Goal: Task Accomplishment & Management: Manage account settings

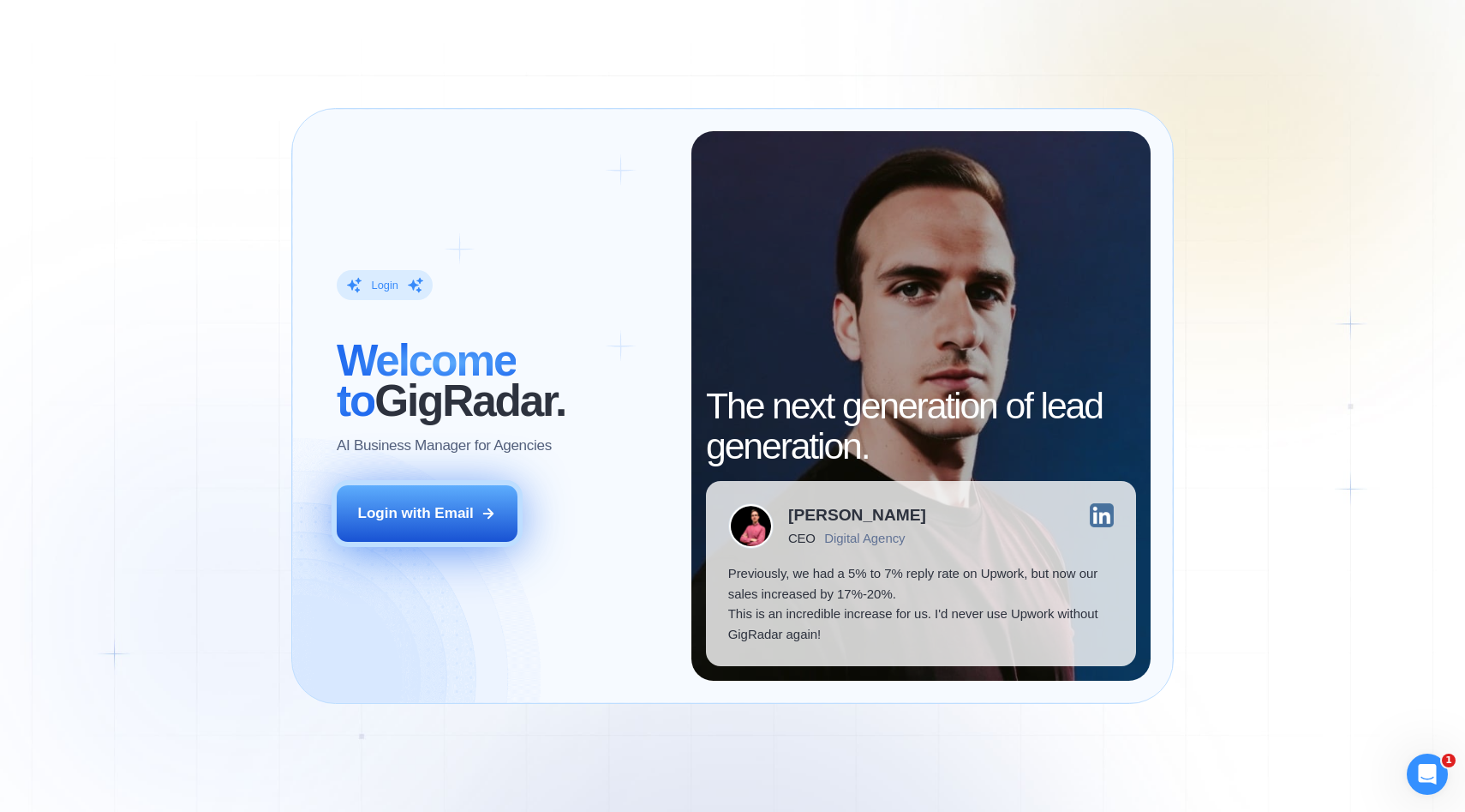
click at [461, 516] on div "Login with Email" at bounding box center [415, 513] width 115 height 21
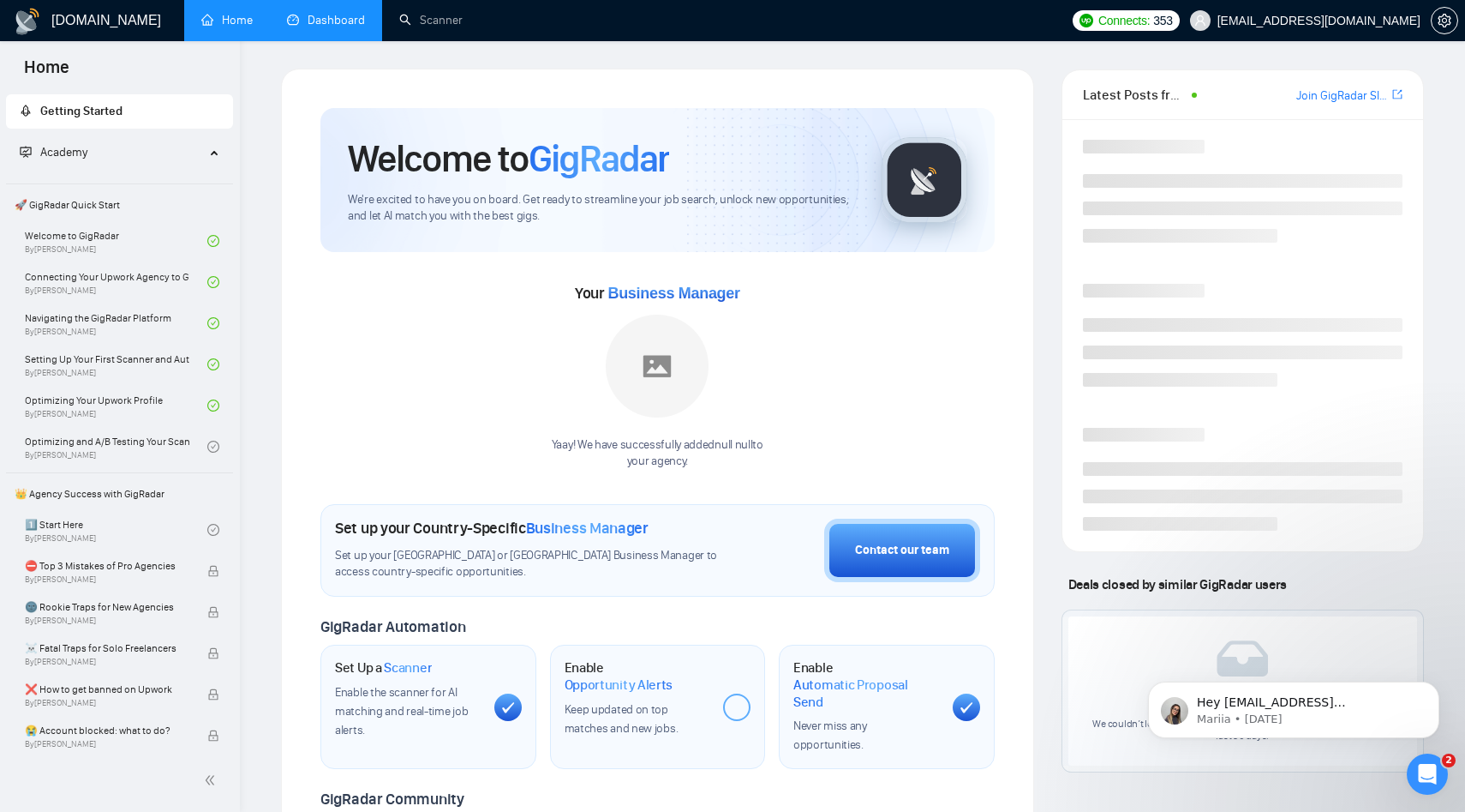
click at [354, 26] on link "Dashboard" at bounding box center [326, 20] width 78 height 15
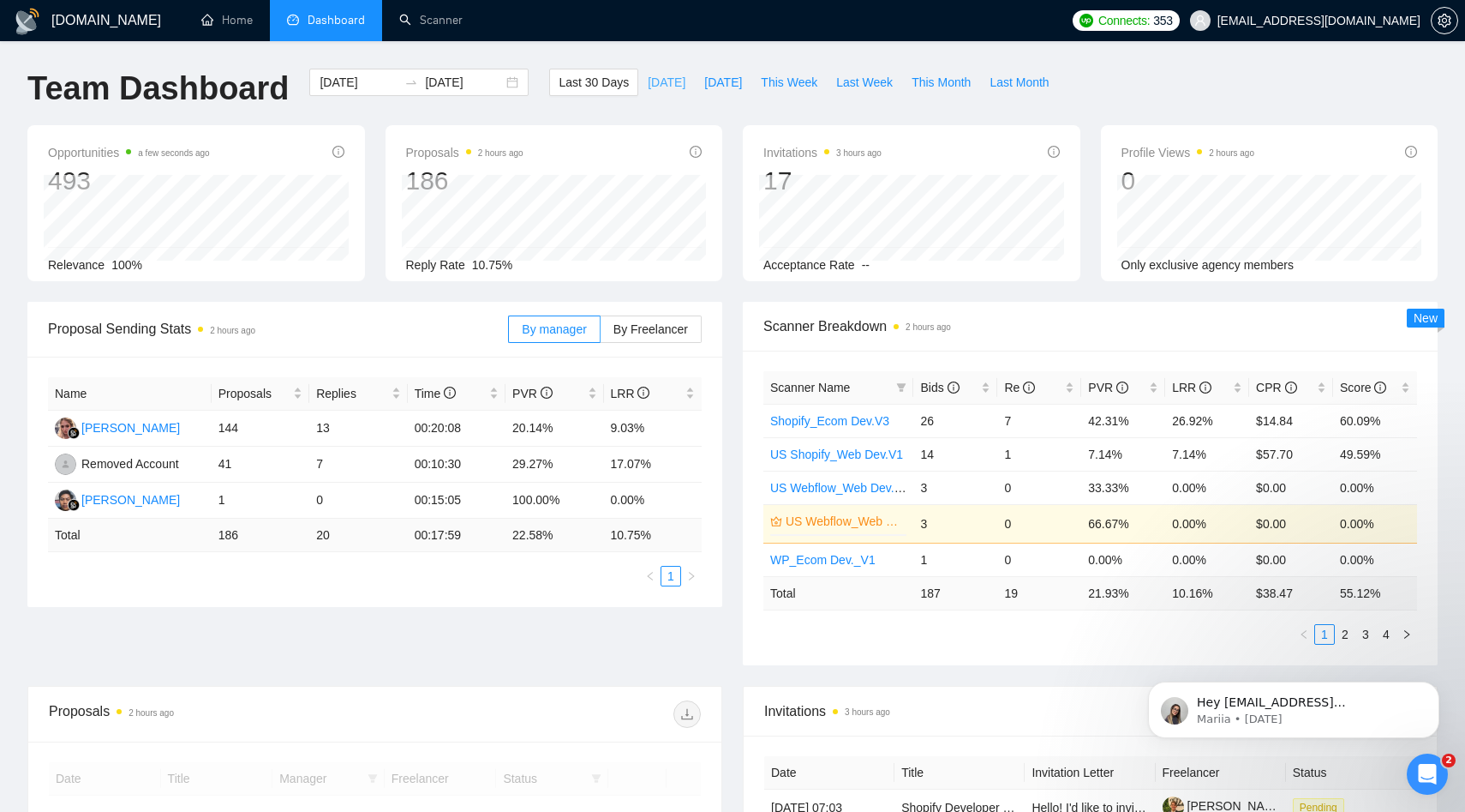
click at [654, 77] on span "Today" at bounding box center [667, 81] width 38 height 19
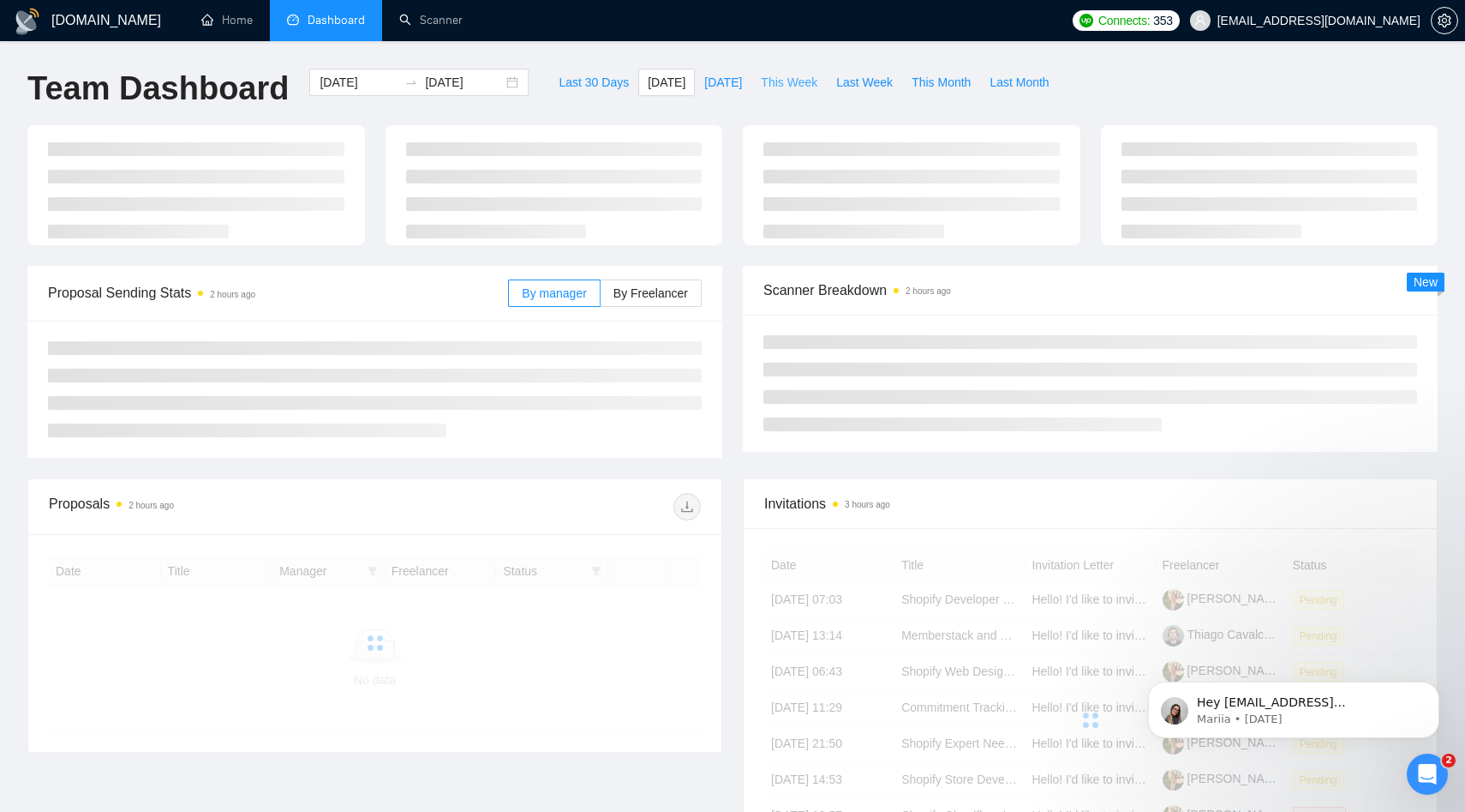
click at [799, 83] on span "This Week" at bounding box center [789, 81] width 57 height 19
type input "2025-08-25"
type input "2025-08-31"
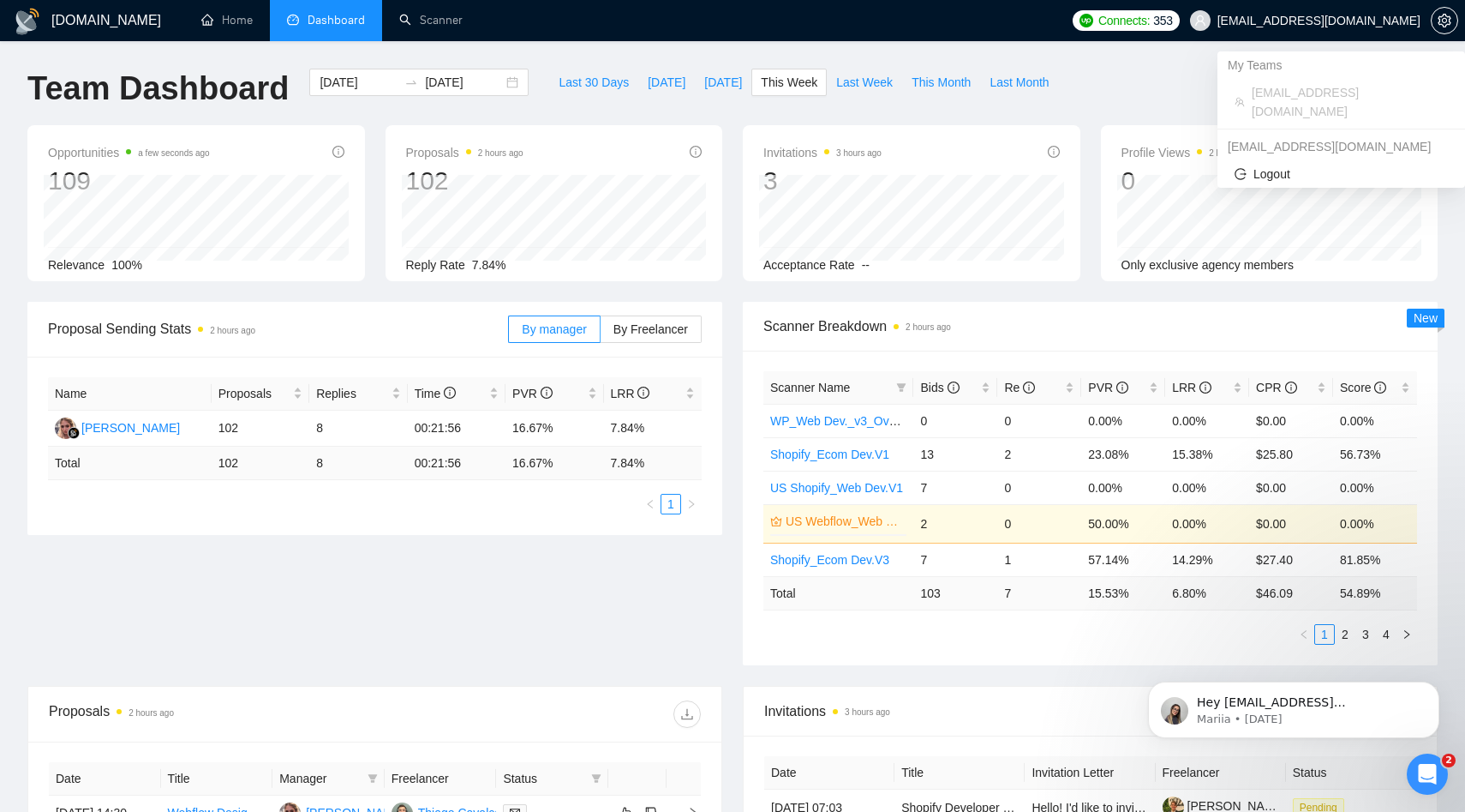
click at [1281, 29] on span "[EMAIL_ADDRESS][DOMAIN_NAME]" at bounding box center [1305, 20] width 251 height 55
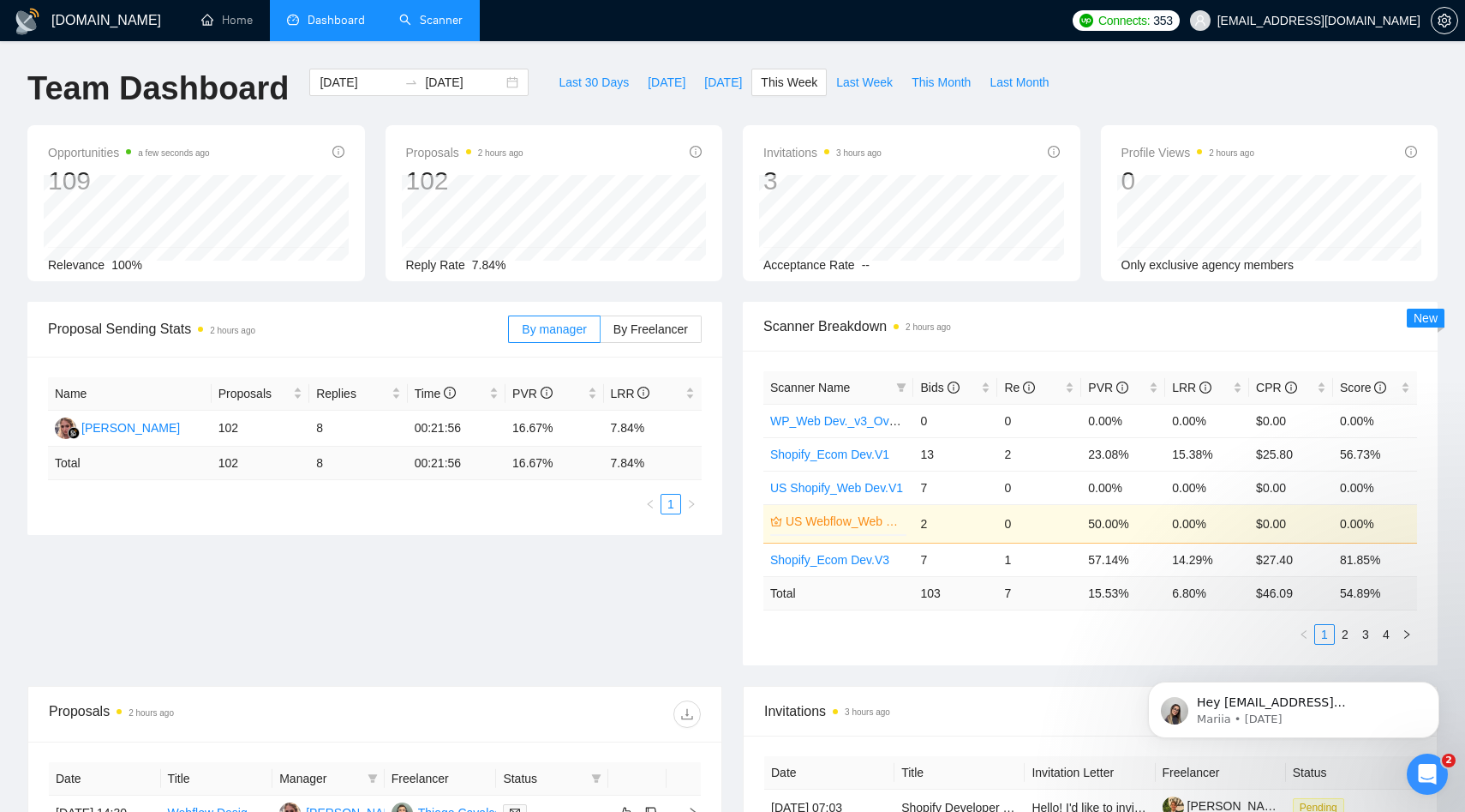
click at [413, 13] on link "Scanner" at bounding box center [431, 20] width 64 height 15
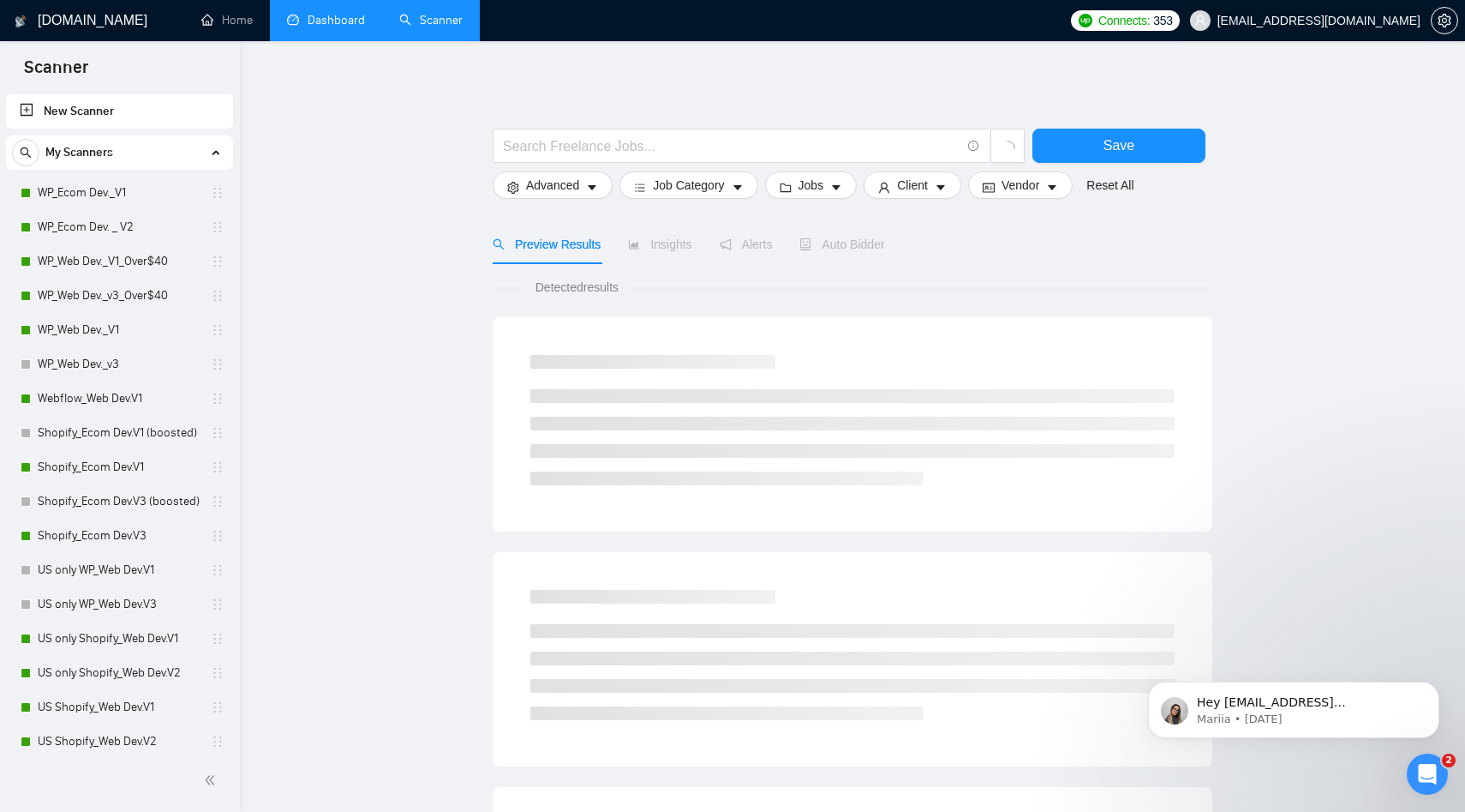
click at [1378, 21] on span "[EMAIL_ADDRESS][DOMAIN_NAME]" at bounding box center [1319, 21] width 203 height 0
click at [327, 27] on link "Dashboard" at bounding box center [326, 20] width 78 height 15
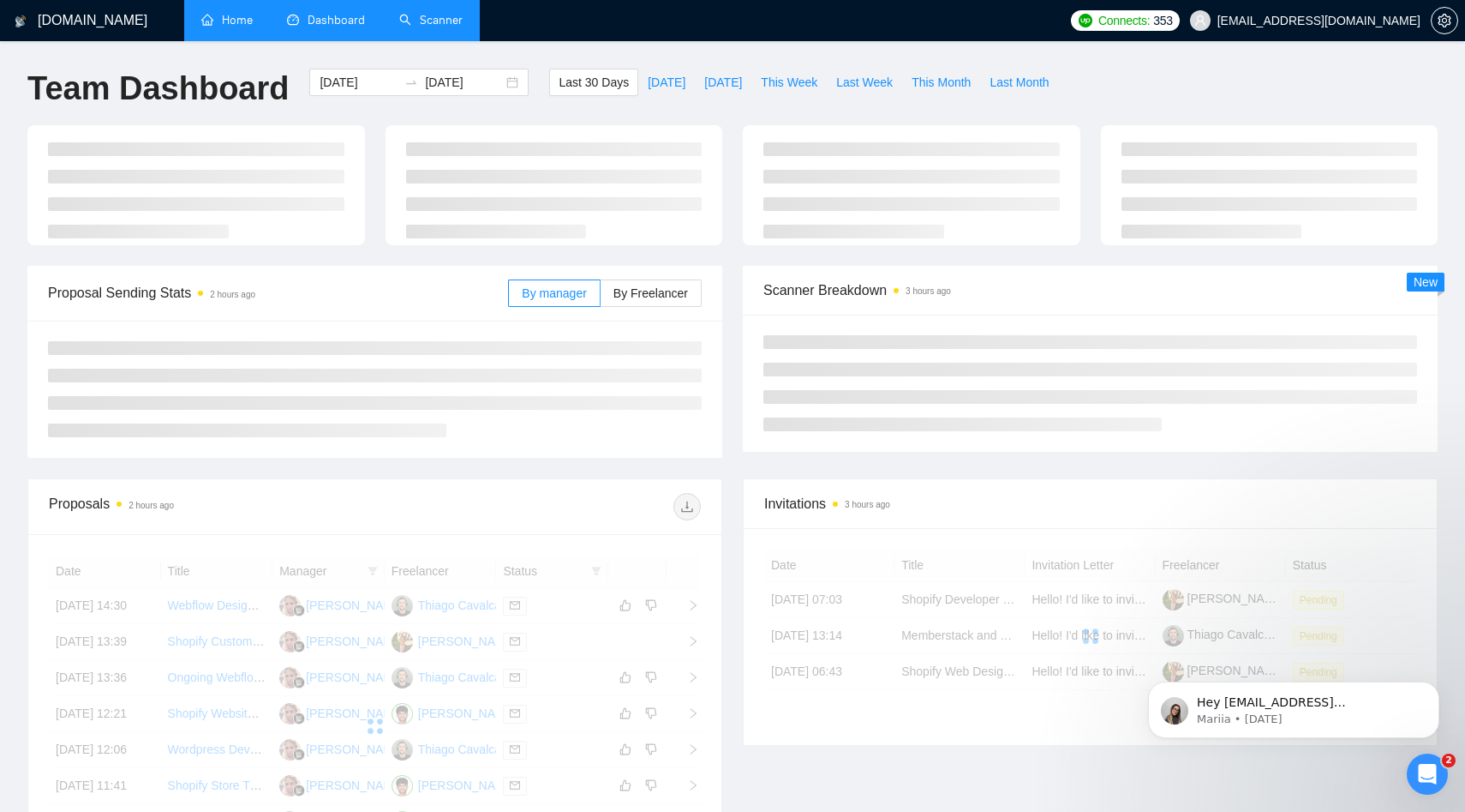
click at [242, 16] on link "Home" at bounding box center [228, 20] width 52 height 15
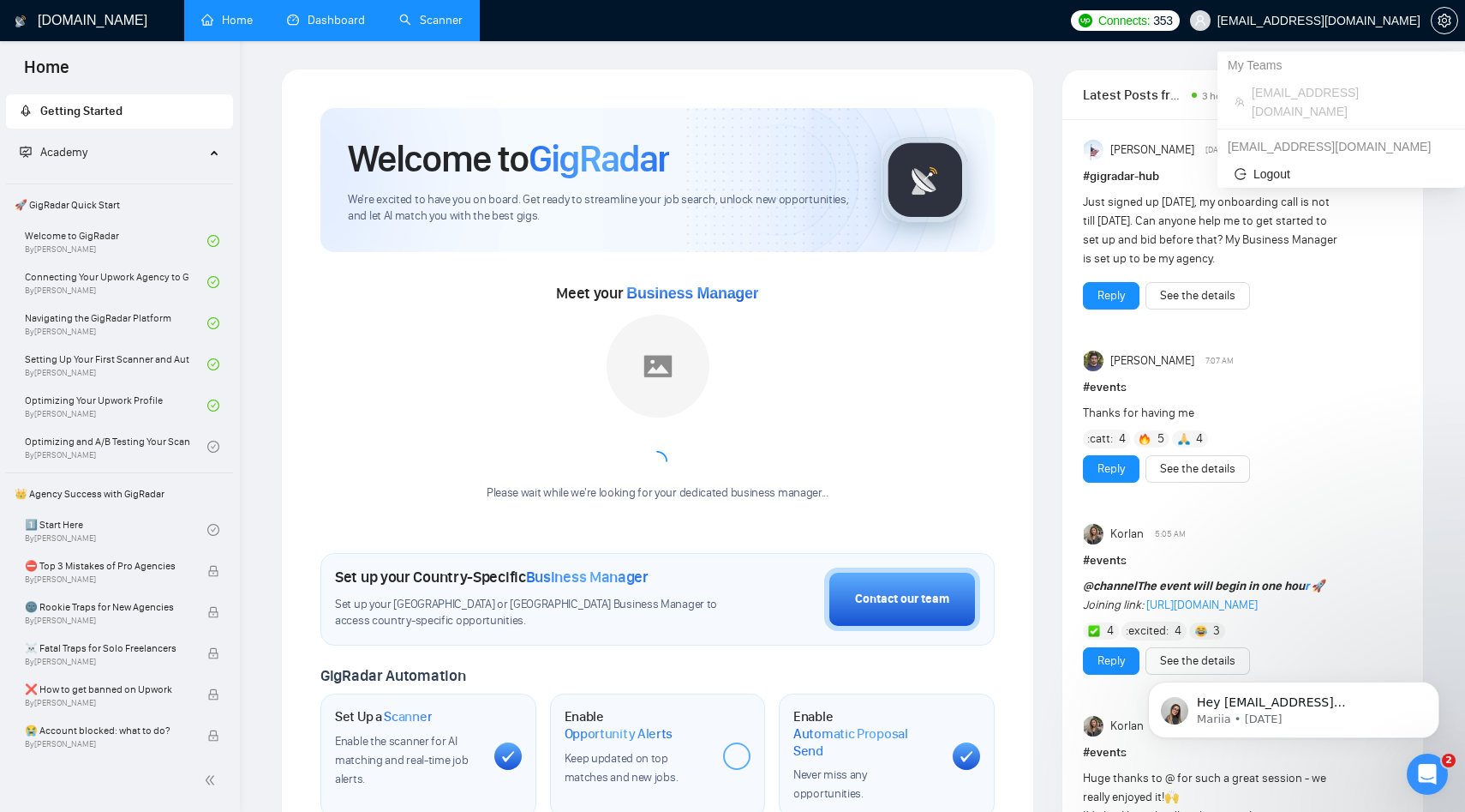
click at [1372, 29] on span "[EMAIL_ADDRESS][DOMAIN_NAME]" at bounding box center [1305, 20] width 251 height 55
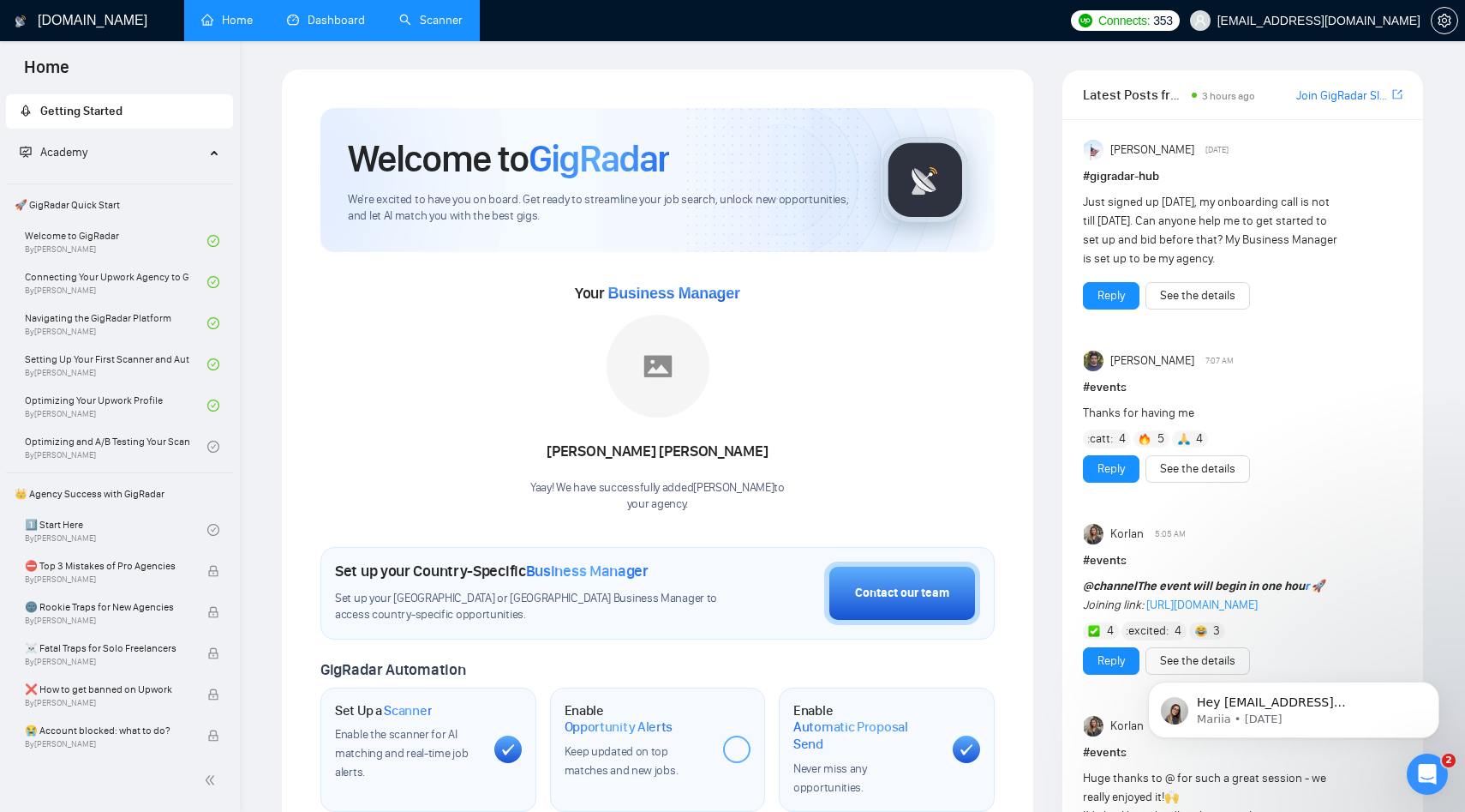
click at [413, 21] on link "Scanner" at bounding box center [431, 20] width 64 height 15
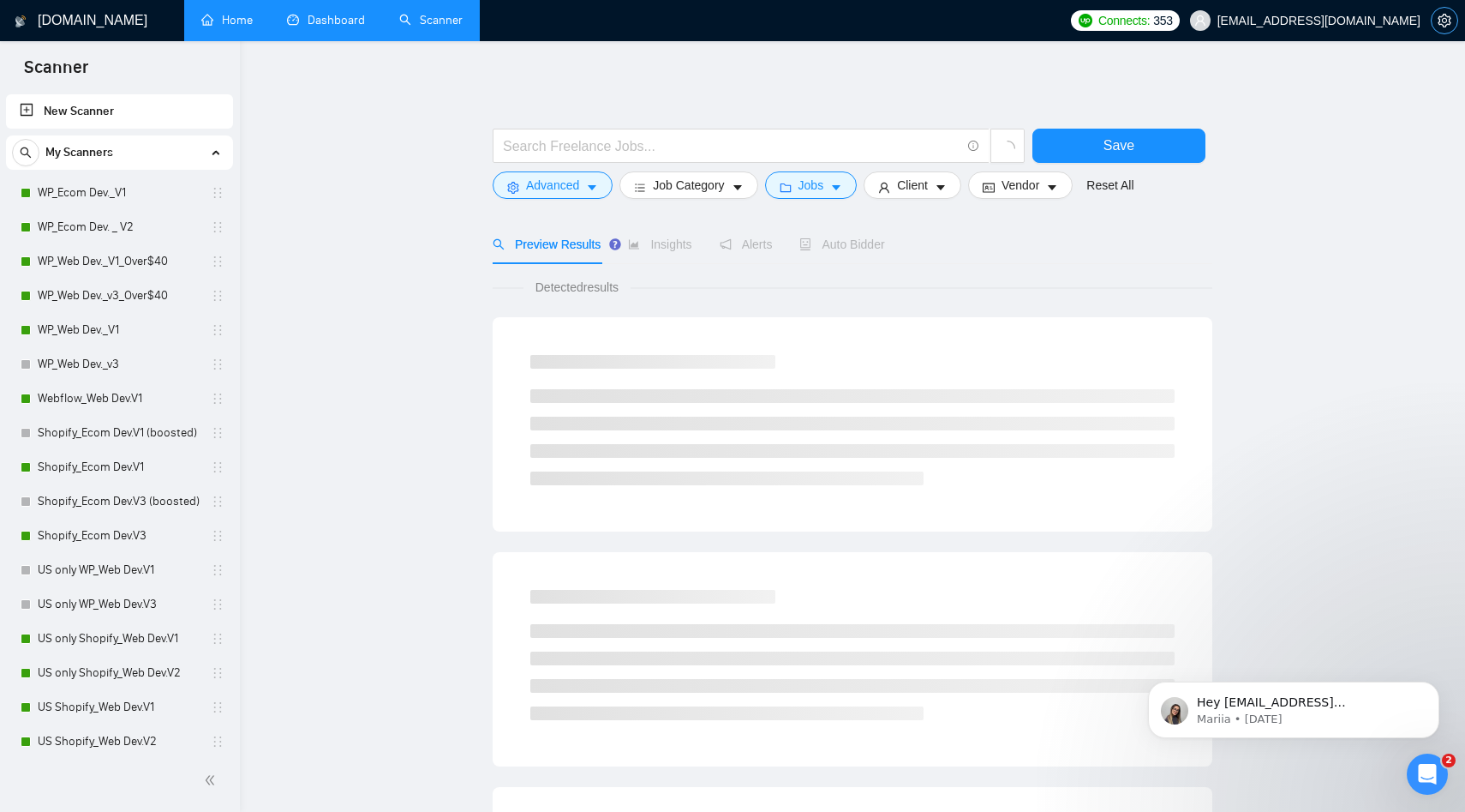
click at [1440, 22] on icon "setting" at bounding box center [1445, 21] width 14 height 14
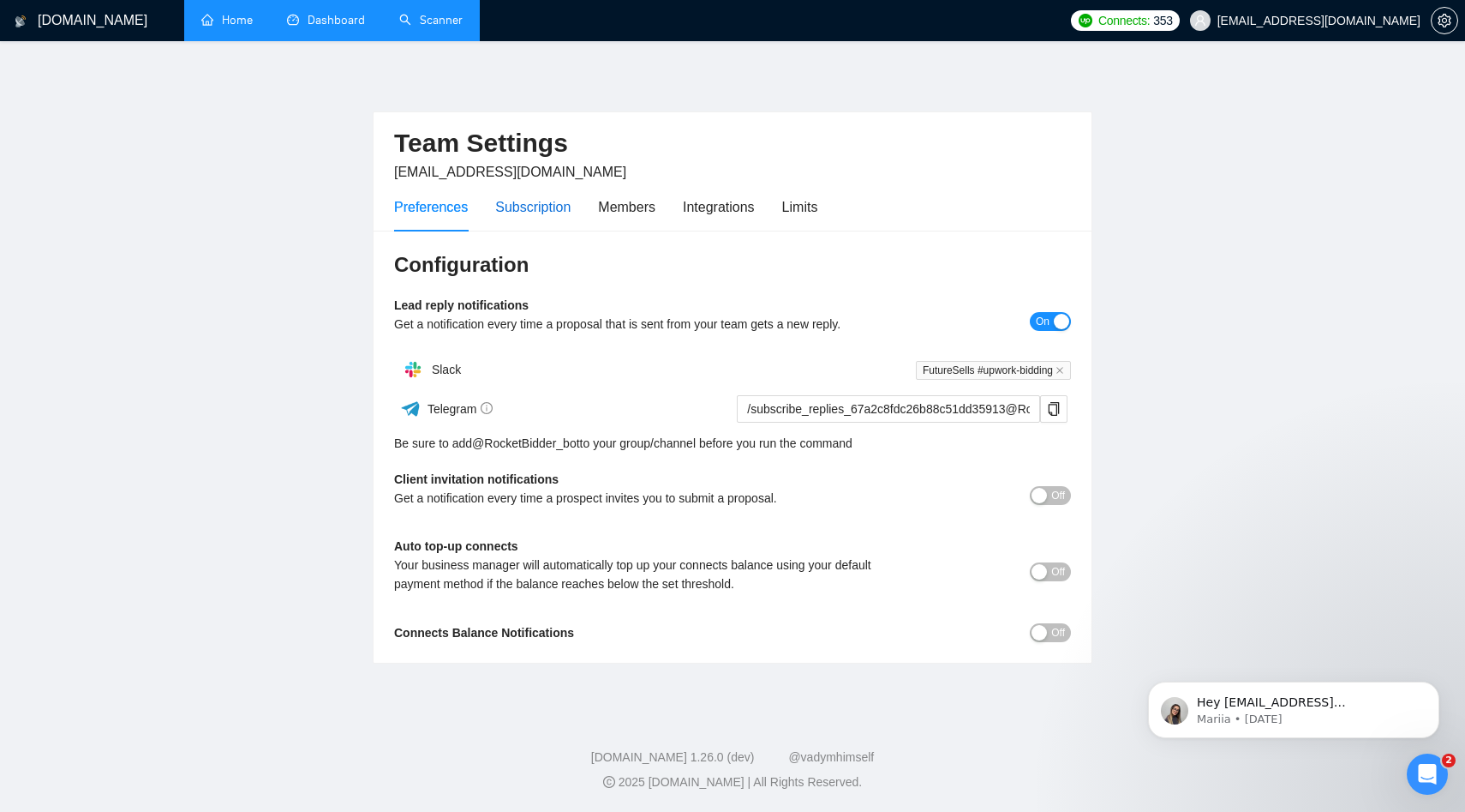
click at [551, 208] on div "Subscription" at bounding box center [533, 207] width 76 height 22
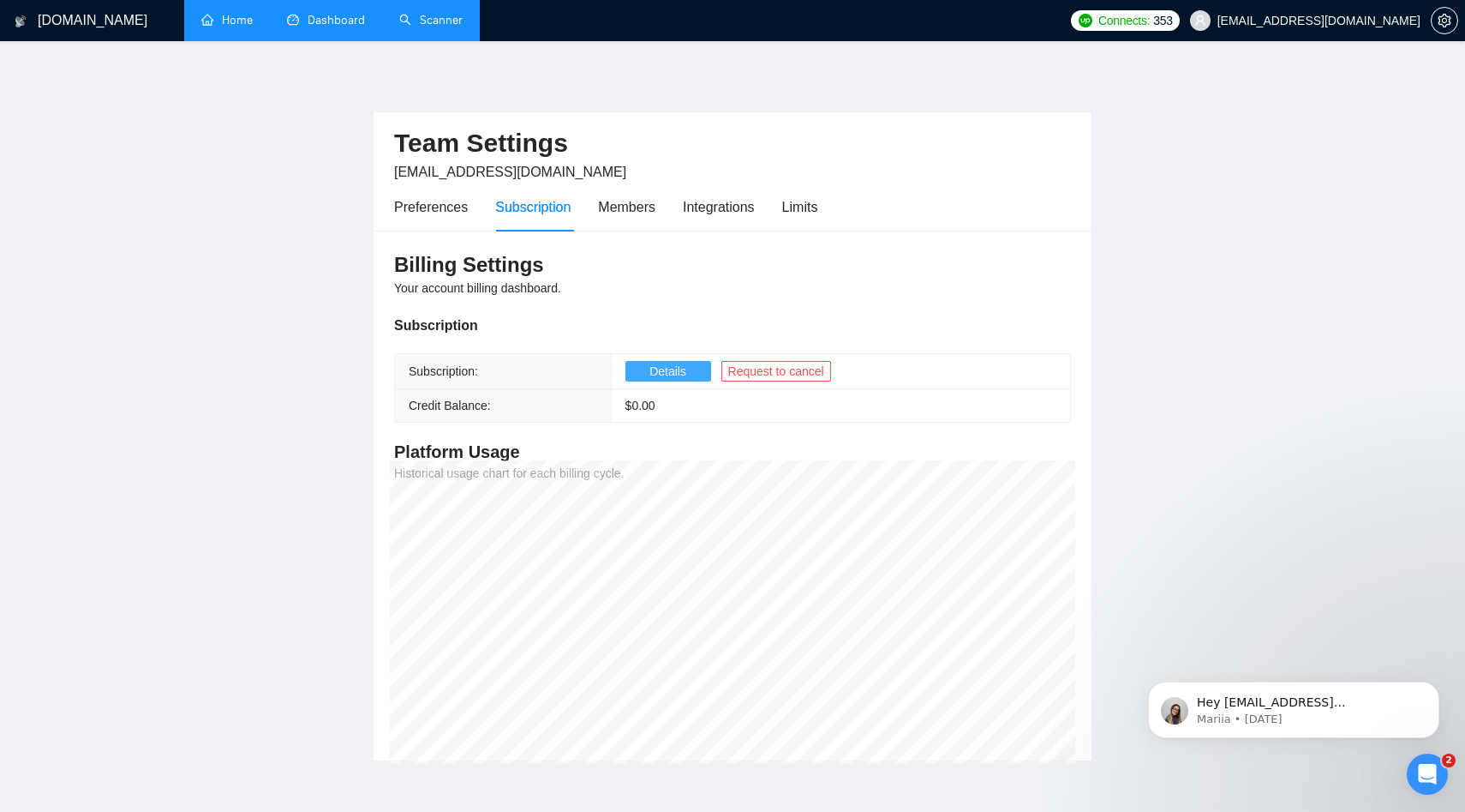
click at [656, 370] on span "Details" at bounding box center [668, 371] width 37 height 19
